Goal: Transaction & Acquisition: Purchase product/service

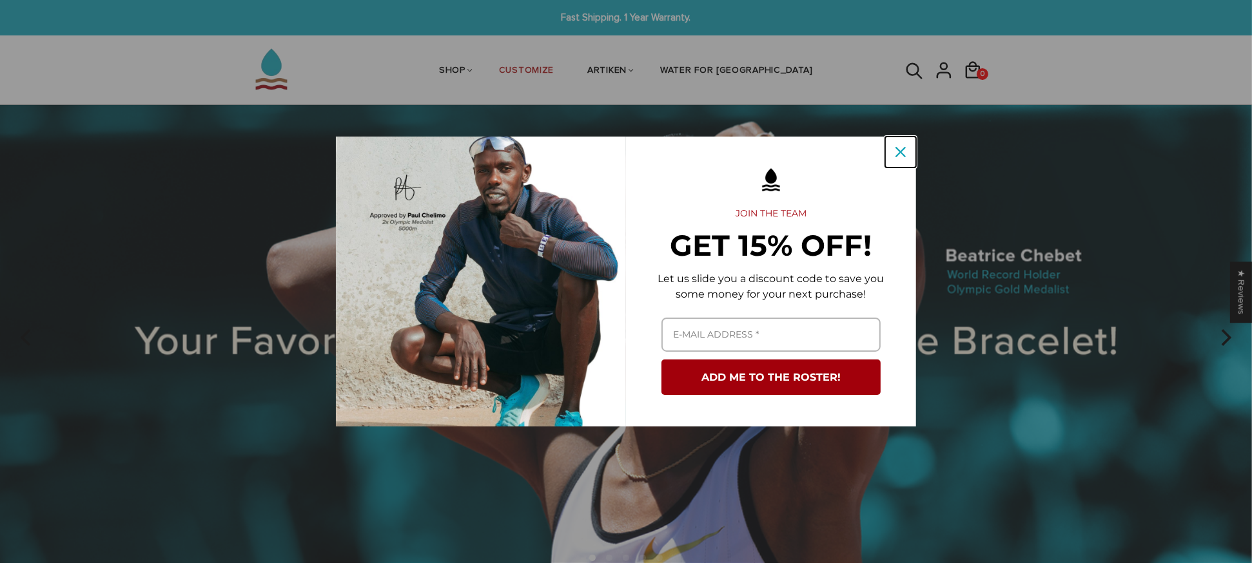
click at [894, 153] on div "Close" at bounding box center [900, 152] width 21 height 21
click at [904, 148] on img at bounding box center [626, 337] width 1252 height 465
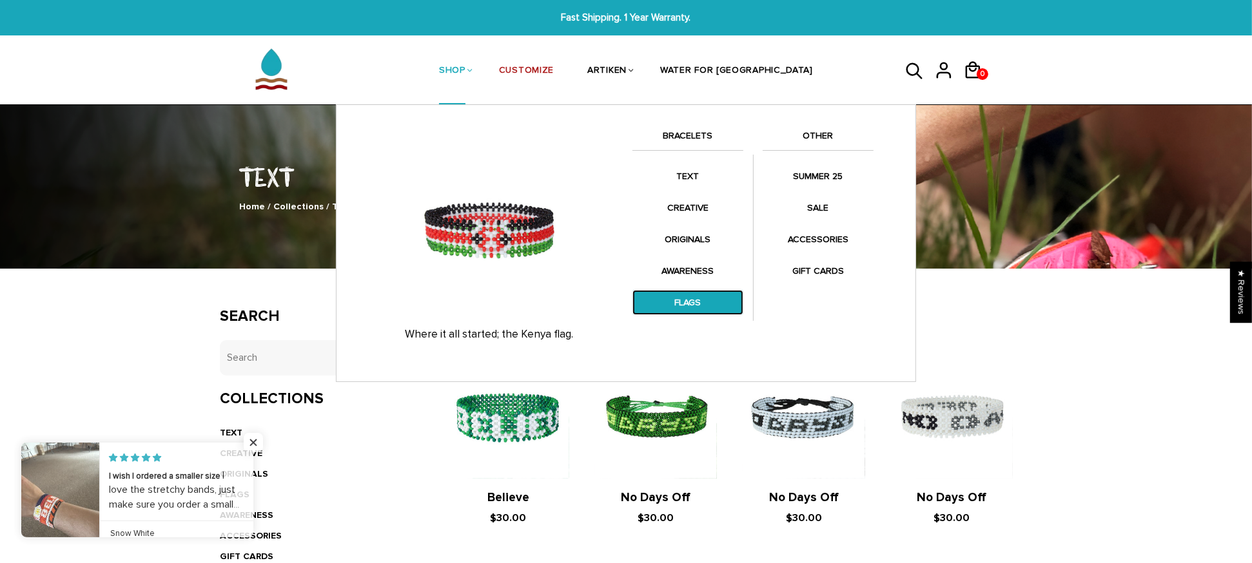
click at [686, 298] on link "FLAGS" at bounding box center [687, 302] width 111 height 25
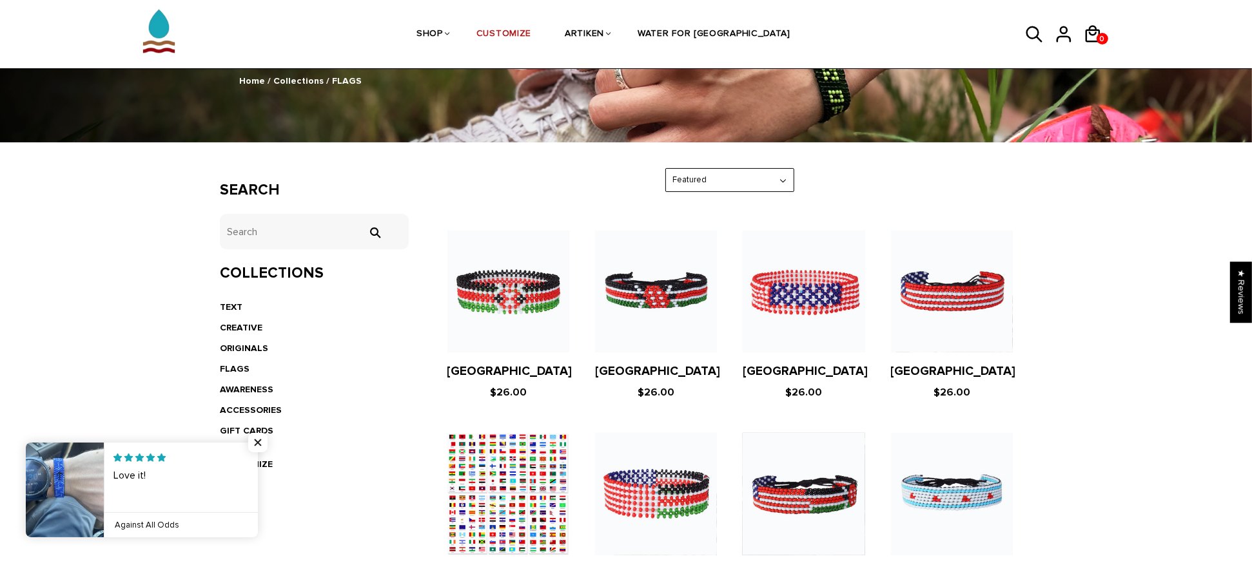
scroll to position [135, 0]
